Goal: Check status: Check status

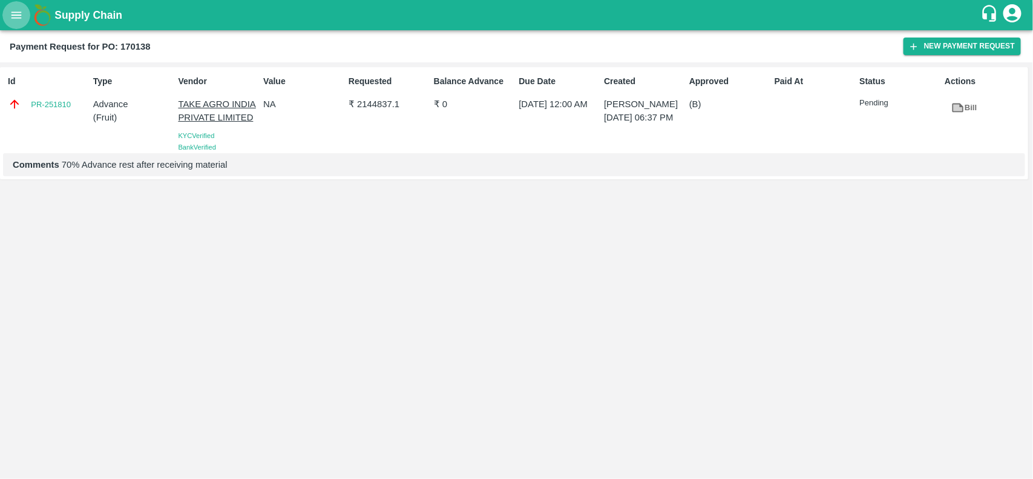
click at [12, 18] on icon "open drawer" at bounding box center [16, 14] width 10 height 7
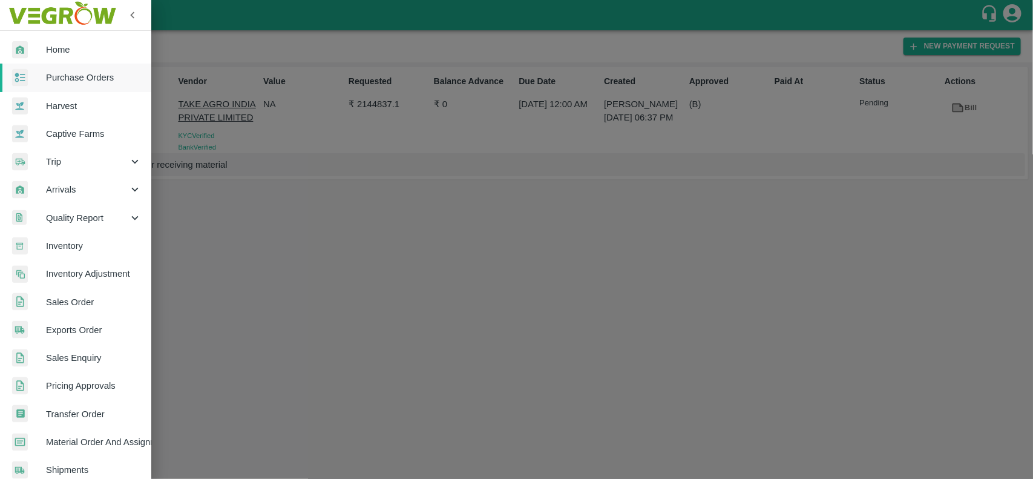
scroll to position [209, 0]
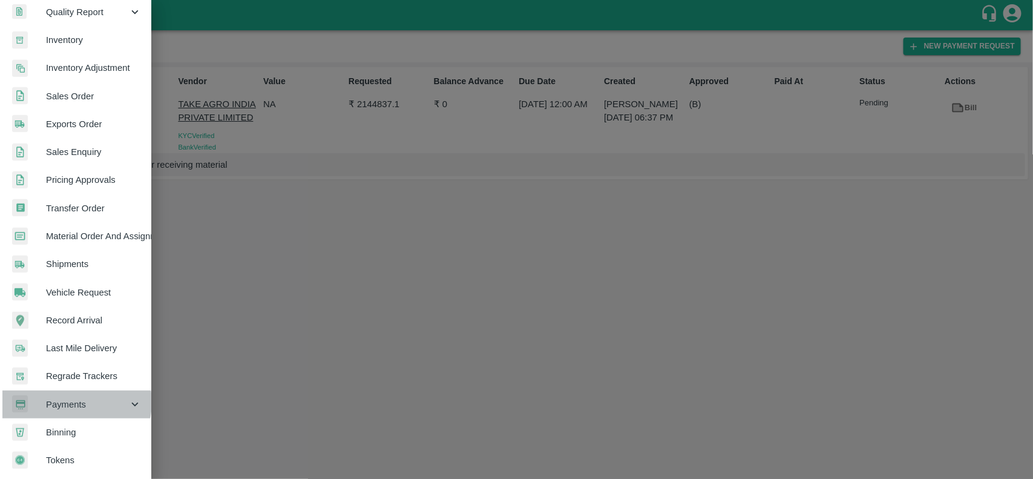
click at [71, 398] on span "Payments" at bounding box center [87, 403] width 82 height 13
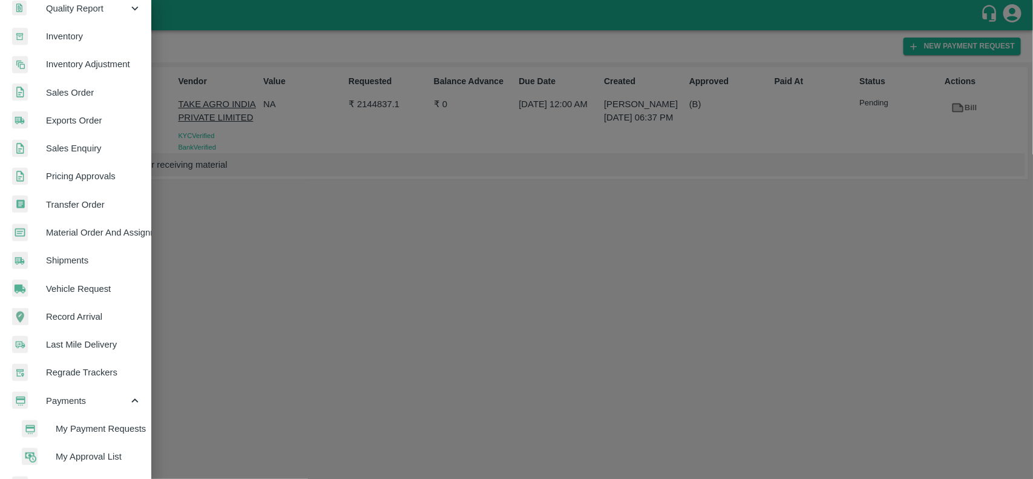
click at [80, 425] on span "My Payment Requests" at bounding box center [99, 428] width 86 height 13
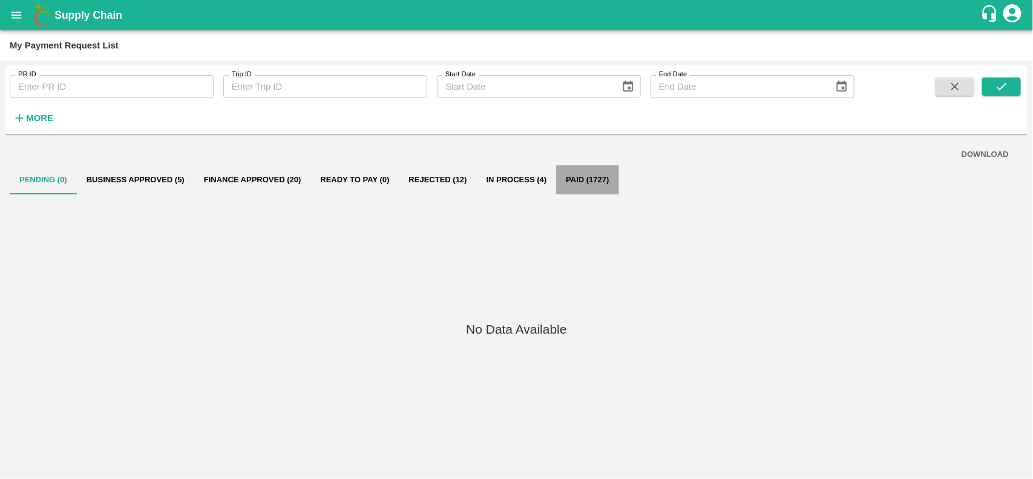
click at [583, 181] on button "Paid (1727)" at bounding box center [587, 179] width 62 height 29
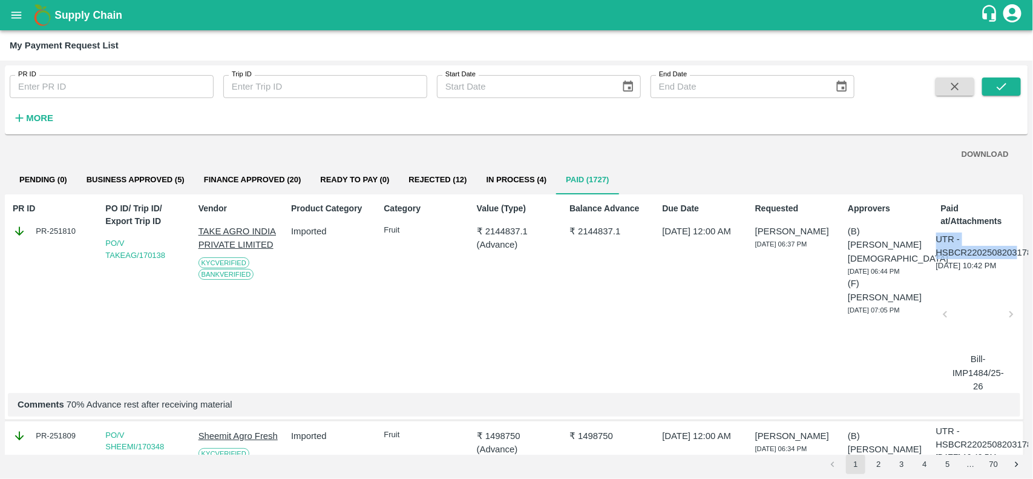
scroll to position [0, 24]
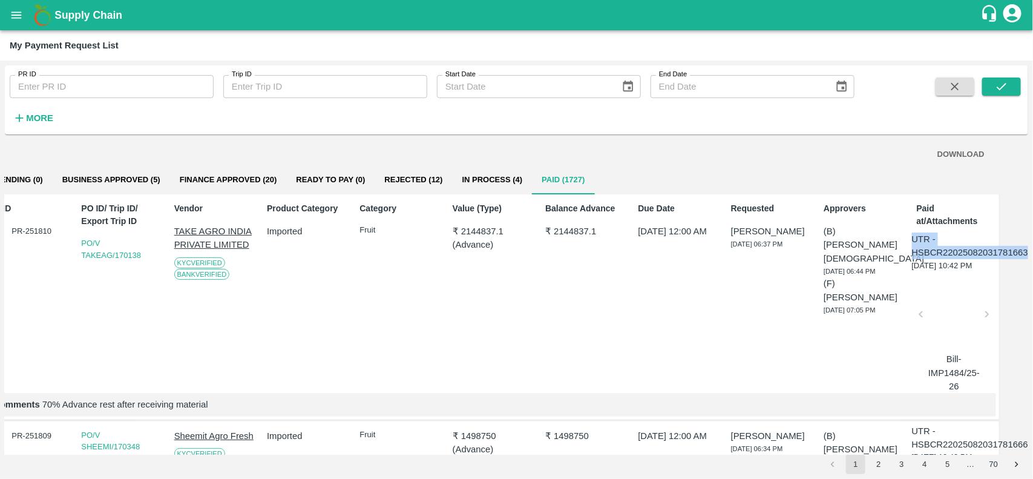
drag, startPoint x: 935, startPoint y: 230, endPoint x: 1032, endPoint y: 252, distance: 99.8
click at [1032, 252] on div "PR ID PR ID Trip ID Trip ID Start Date Start Date End Date End Date More DOWNLO…" at bounding box center [516, 269] width 1033 height 418
copy p "UTR - HSBCR22025082031781663"
click at [1032, 252] on div "PR ID PR ID Trip ID Trip ID Start Date Start Date End Date End Date More DOWNLO…" at bounding box center [516, 269] width 1033 height 418
click at [509, 169] on button "In Process (4)" at bounding box center [493, 179] width 80 height 29
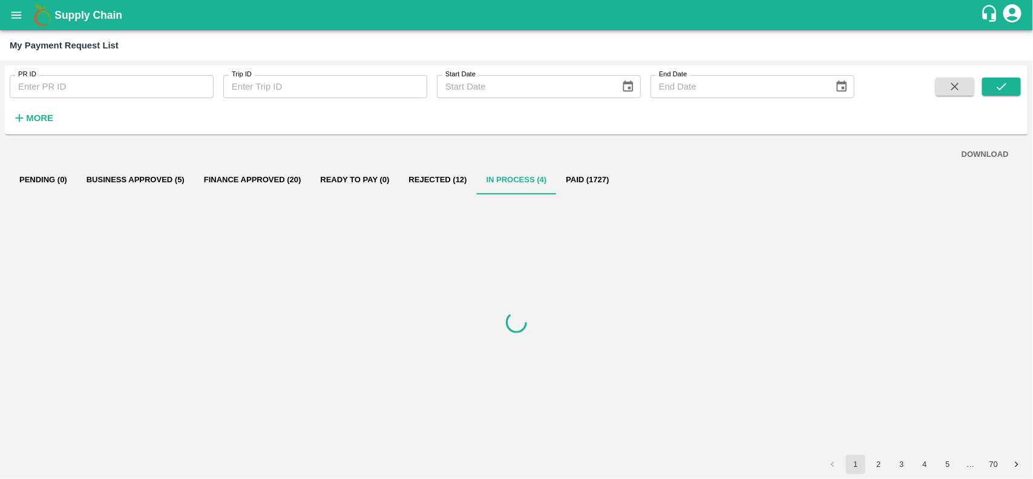
scroll to position [0, 0]
